Goal: Transaction & Acquisition: Download file/media

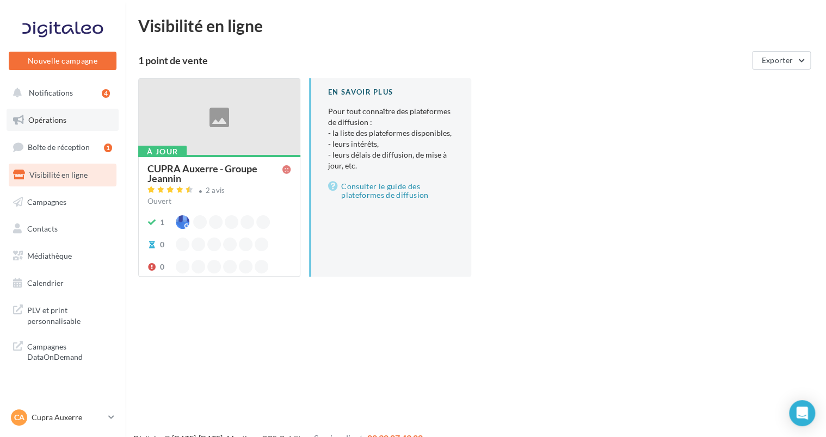
click at [50, 128] on link "Opérations" at bounding box center [63, 120] width 112 height 23
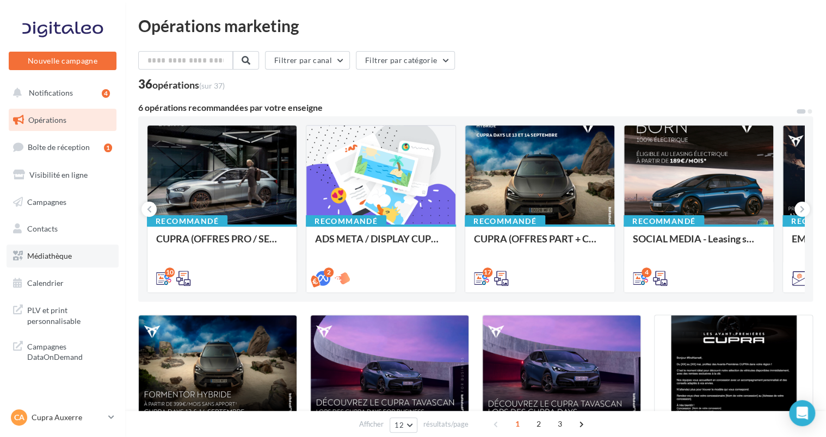
click at [61, 257] on span "Médiathèque" at bounding box center [49, 255] width 45 height 9
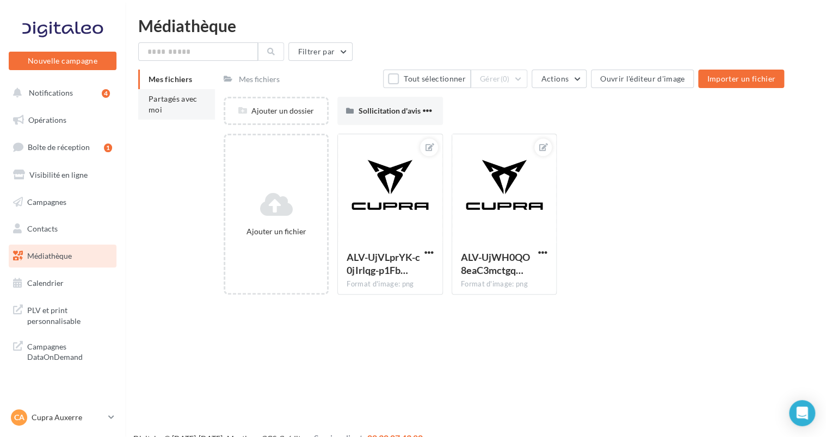
click at [160, 95] on span "Partagés avec moi" at bounding box center [173, 104] width 49 height 20
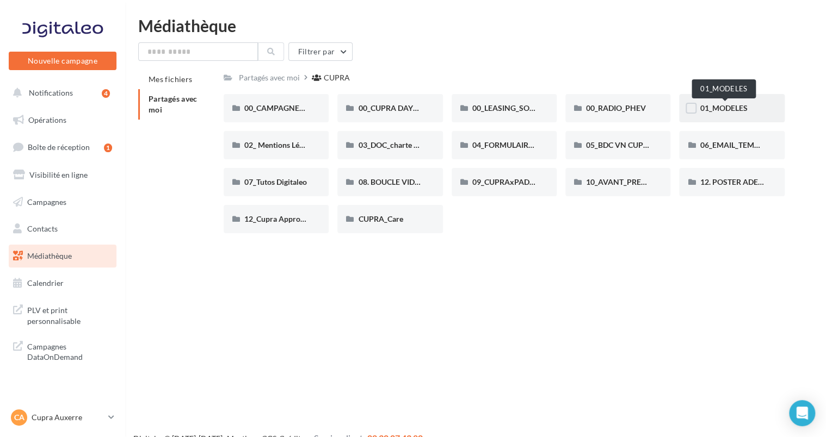
click at [742, 111] on span "01_MODELES" at bounding box center [723, 107] width 47 height 9
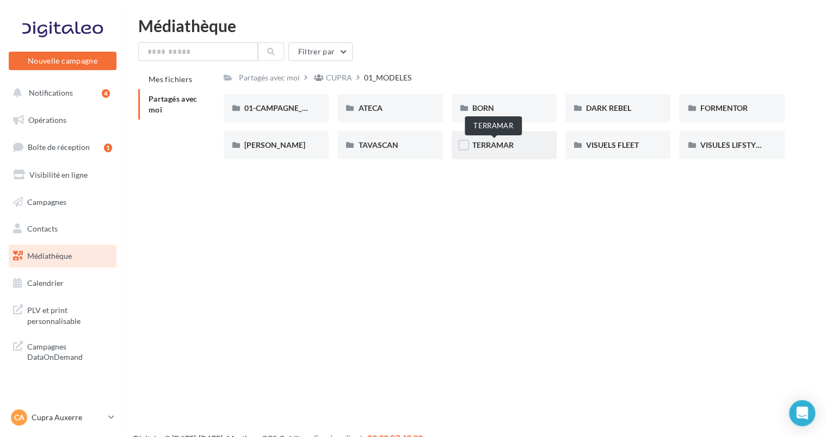
click at [486, 141] on span "TERRAMAR" at bounding box center [492, 144] width 41 height 9
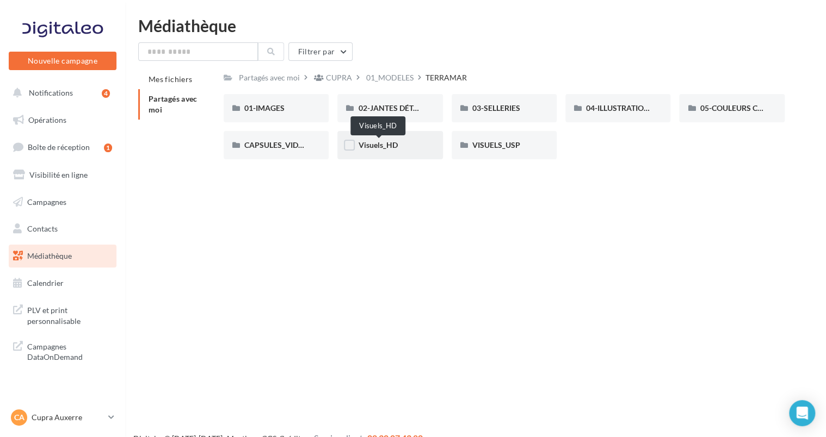
click at [379, 149] on span "Visuels_HD" at bounding box center [377, 144] width 39 height 9
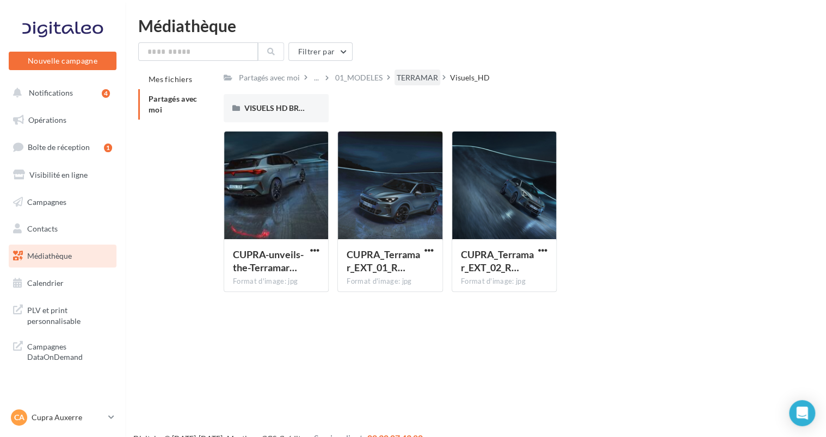
click at [431, 83] on div "TERRAMAR" at bounding box center [417, 77] width 41 height 11
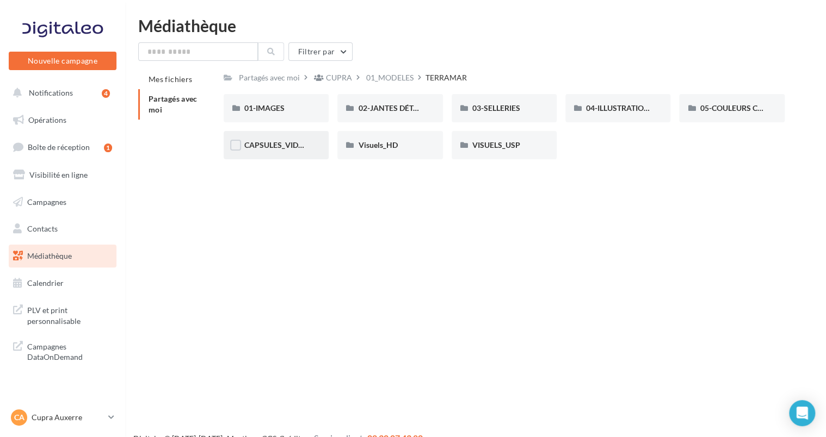
click at [280, 148] on span "CAPSULES_VIDÉO" at bounding box center [276, 144] width 64 height 9
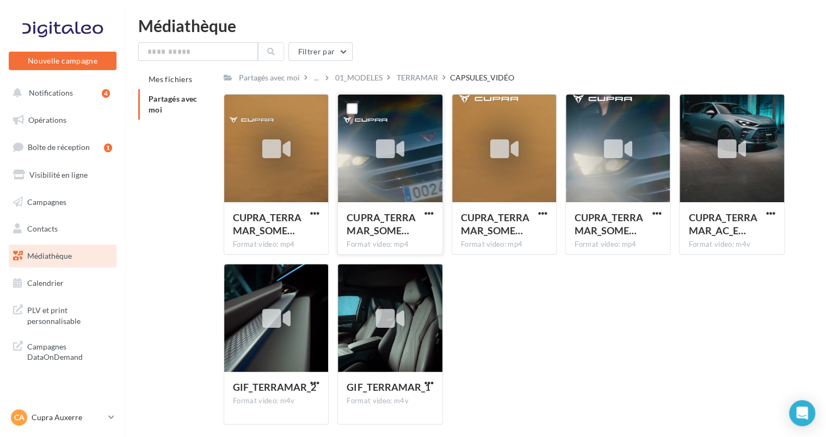
click at [402, 169] on div at bounding box center [390, 149] width 104 height 109
click at [382, 186] on div at bounding box center [390, 149] width 104 height 109
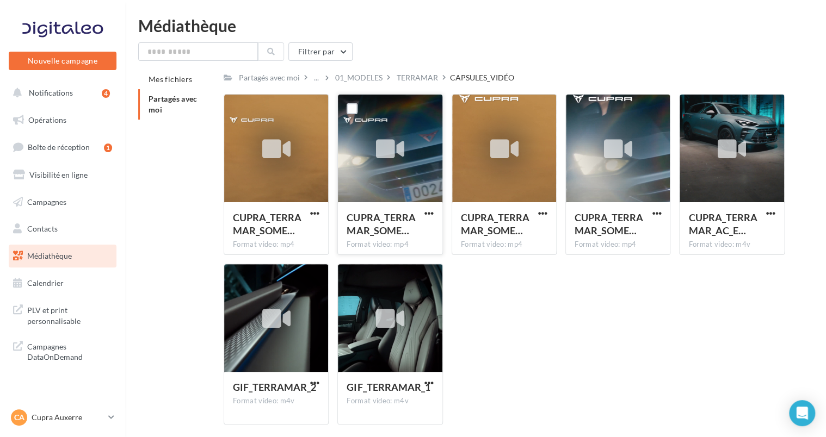
click at [382, 186] on div at bounding box center [390, 149] width 104 height 109
click at [777, 210] on div "CUPRA_TERRAMAR_AC_E… Format video: m4v" at bounding box center [731, 227] width 104 height 51
click at [777, 215] on div "CUPRA_TERRAMAR_AC_E… Format video: m4v" at bounding box center [731, 227] width 104 height 51
click at [770, 211] on span "button" at bounding box center [770, 213] width 9 height 9
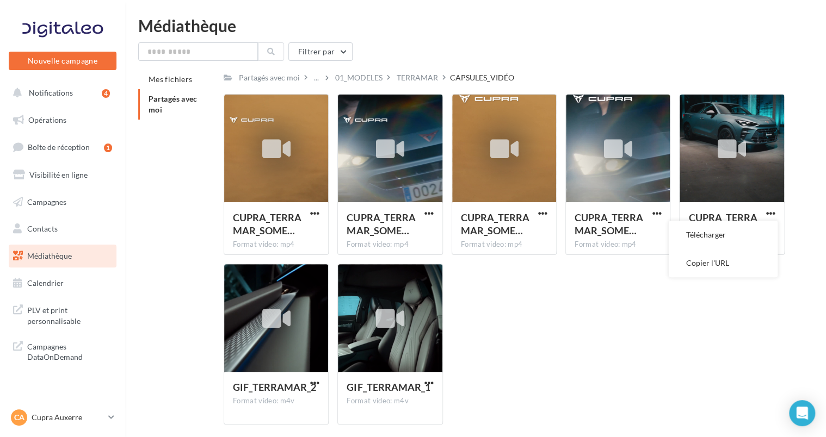
click at [675, 239] on button "Télécharger" at bounding box center [723, 235] width 109 height 28
click at [553, 300] on div "CUPRA_TERRAMAR_SOME… Format video: mp4 CUPRA_TERRAMAR_SOME_15s_1x1_241105.mp4 C…" at bounding box center [509, 263] width 570 height 339
click at [653, 218] on span "button" at bounding box center [656, 213] width 9 height 9
click at [577, 242] on button "Télécharger" at bounding box center [608, 235] width 109 height 28
click at [425, 216] on span "button" at bounding box center [428, 213] width 9 height 9
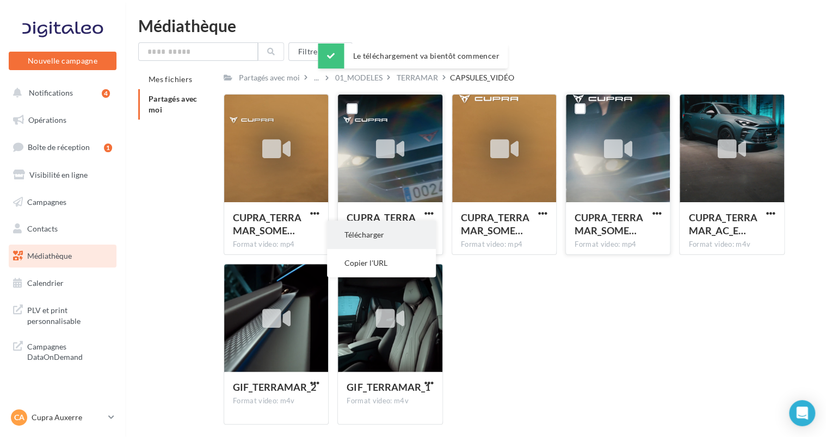
click at [410, 231] on button "Télécharger" at bounding box center [381, 235] width 109 height 28
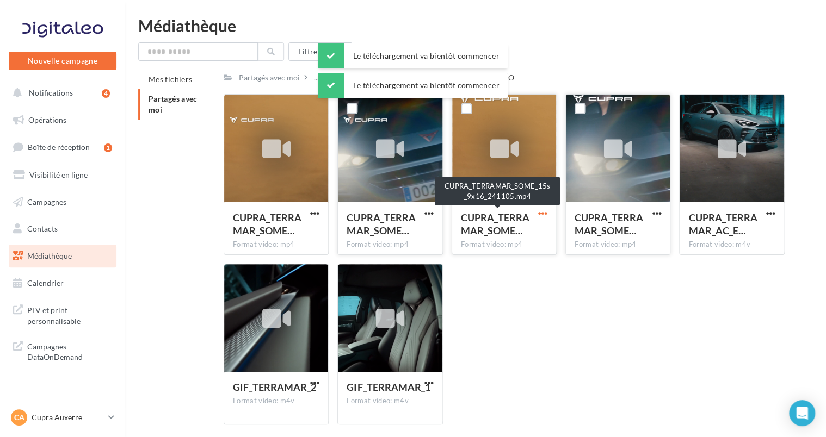
click at [540, 211] on span "button" at bounding box center [542, 213] width 9 height 9
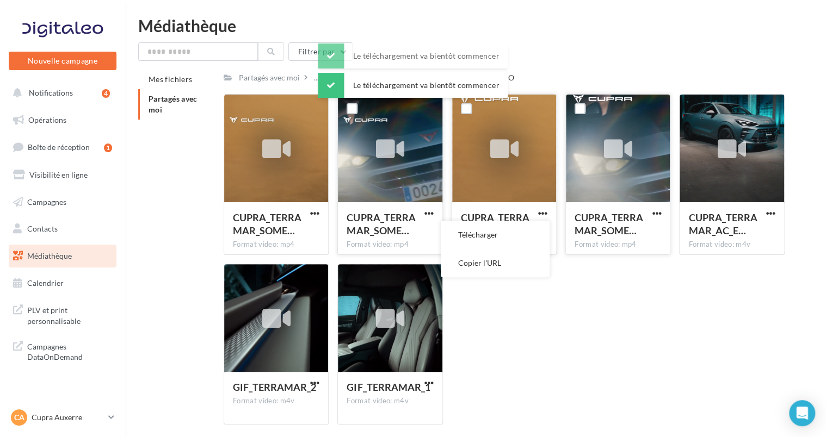
drag, startPoint x: 495, startPoint y: 244, endPoint x: 484, endPoint y: 243, distance: 11.0
click at [494, 244] on button "Télécharger" at bounding box center [495, 235] width 109 height 28
click at [315, 218] on span "button" at bounding box center [314, 213] width 9 height 9
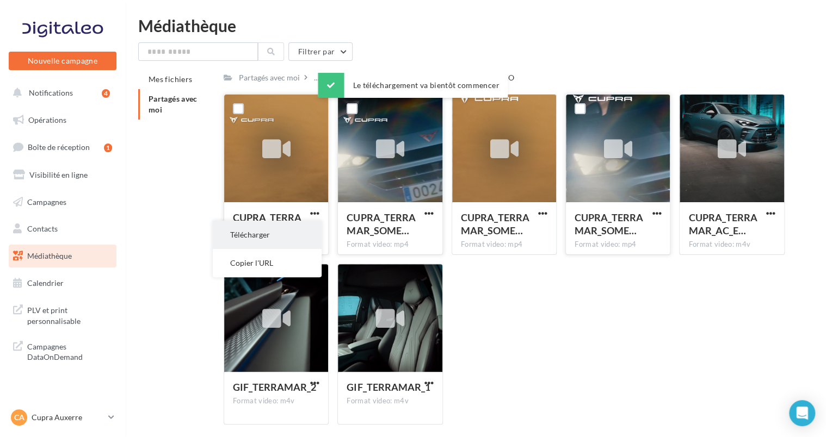
click at [283, 230] on button "Télécharger" at bounding box center [267, 235] width 109 height 28
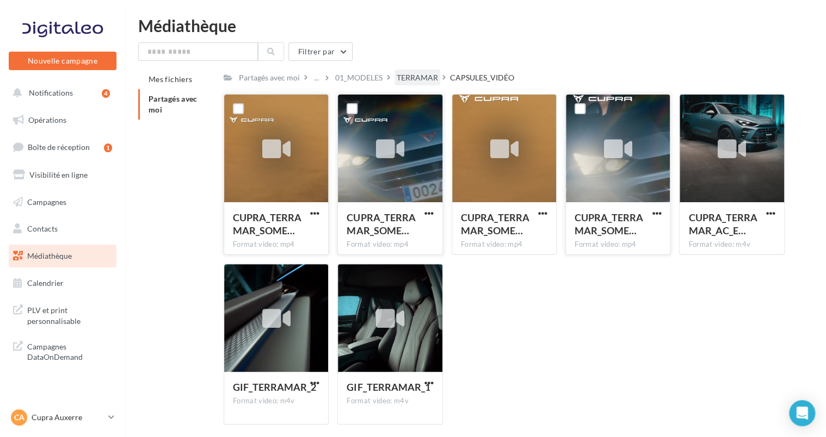
click at [433, 78] on div "TERRAMAR" at bounding box center [417, 77] width 41 height 11
